Goal: Information Seeking & Learning: Learn about a topic

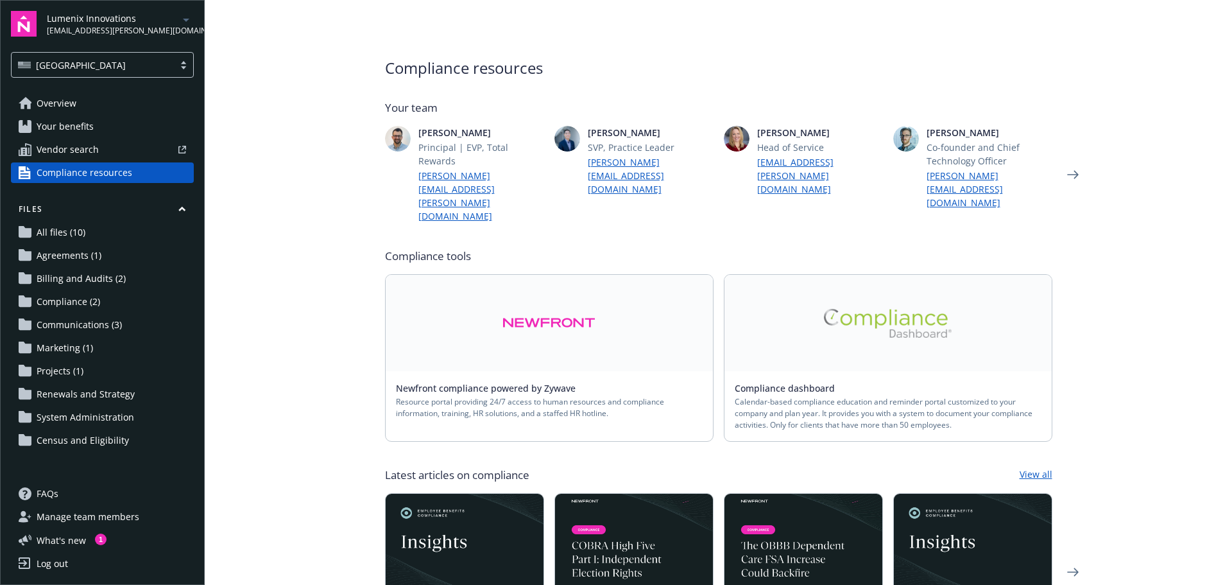
scroll to position [193, 0]
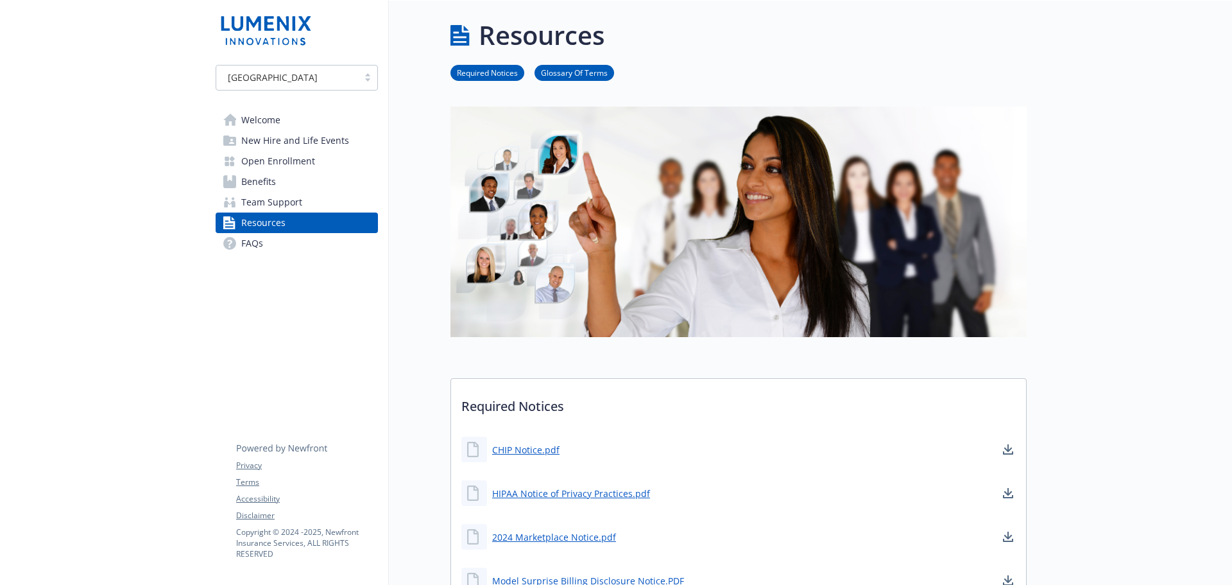
scroll to position [259, 0]
